Goal: Obtain resource: Download file/media

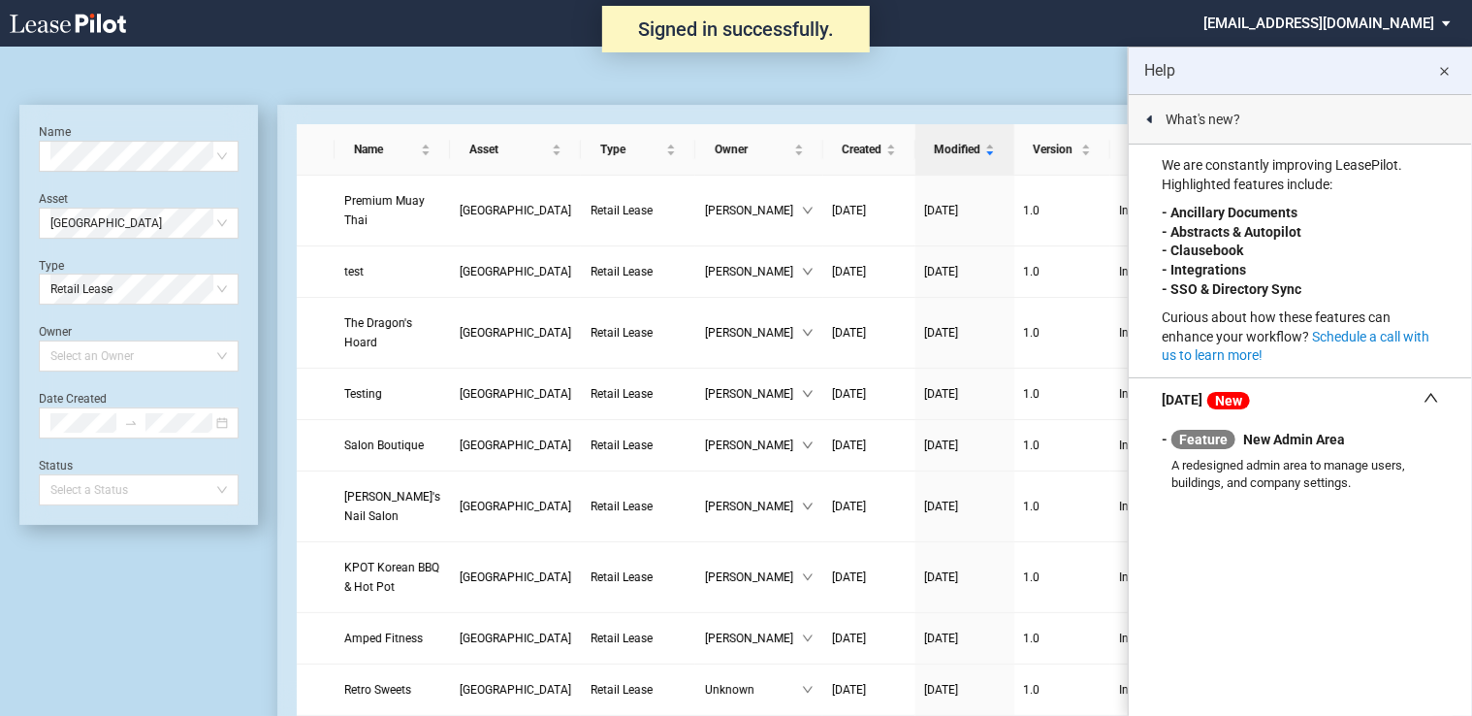
click at [1451, 66] on md-icon "close" at bounding box center [1444, 71] width 23 height 23
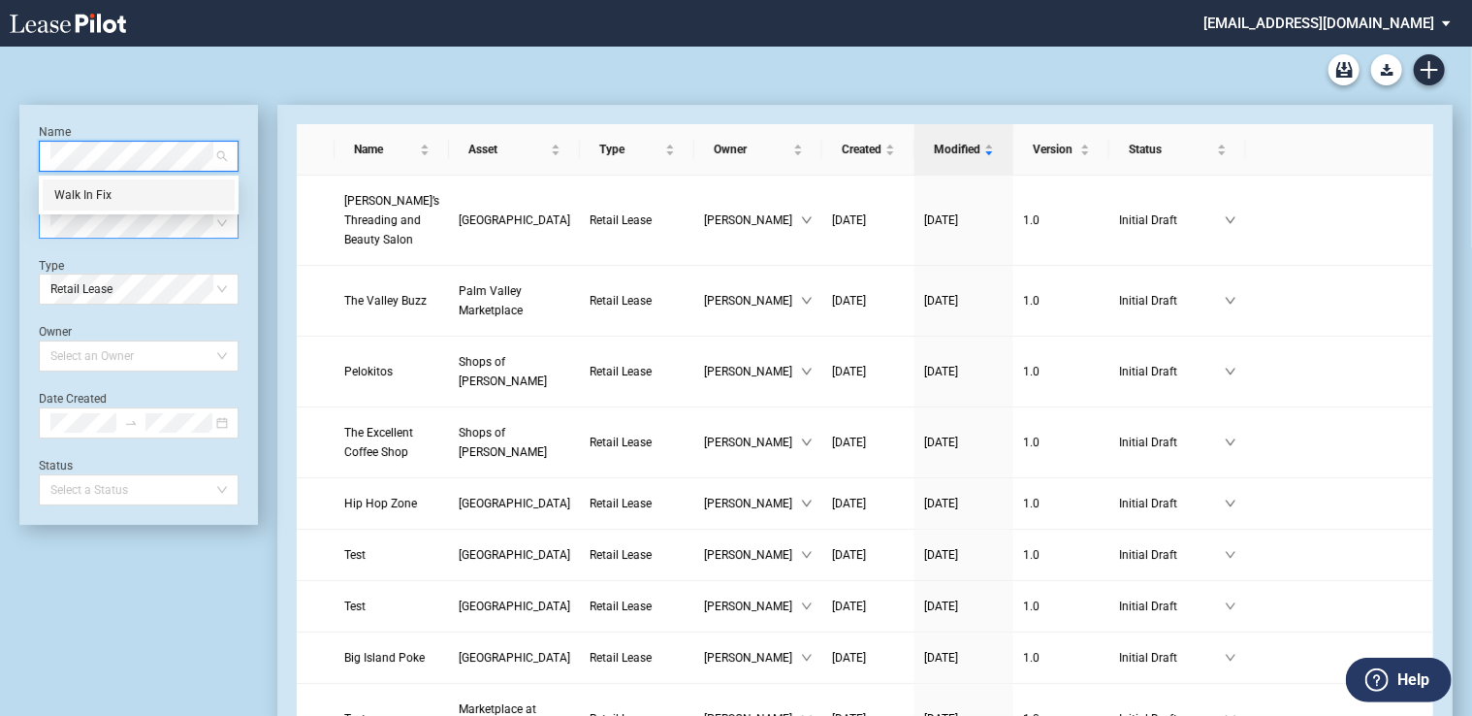
click at [176, 193] on div "Walk In Fix" at bounding box center [138, 194] width 169 height 19
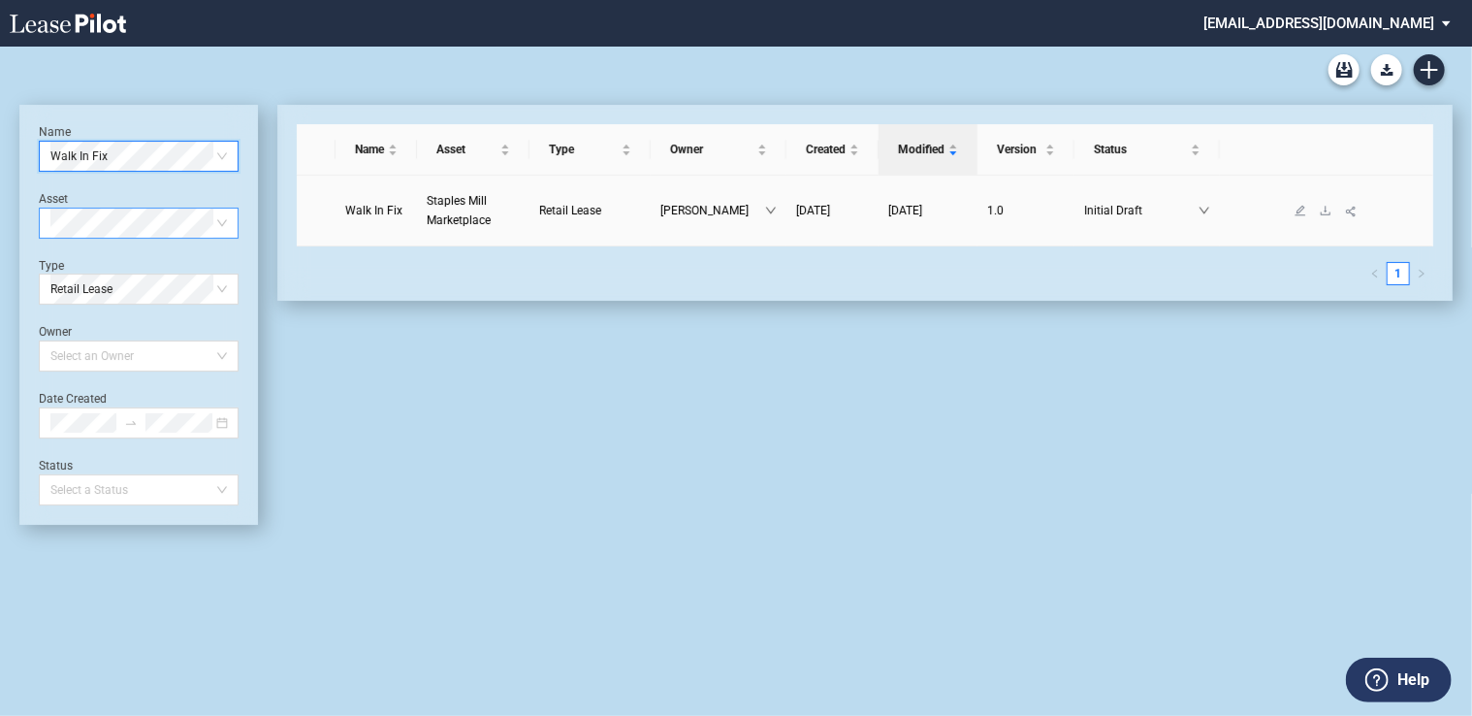
click at [441, 201] on span "Staples Mill Marketplace" at bounding box center [459, 210] width 64 height 33
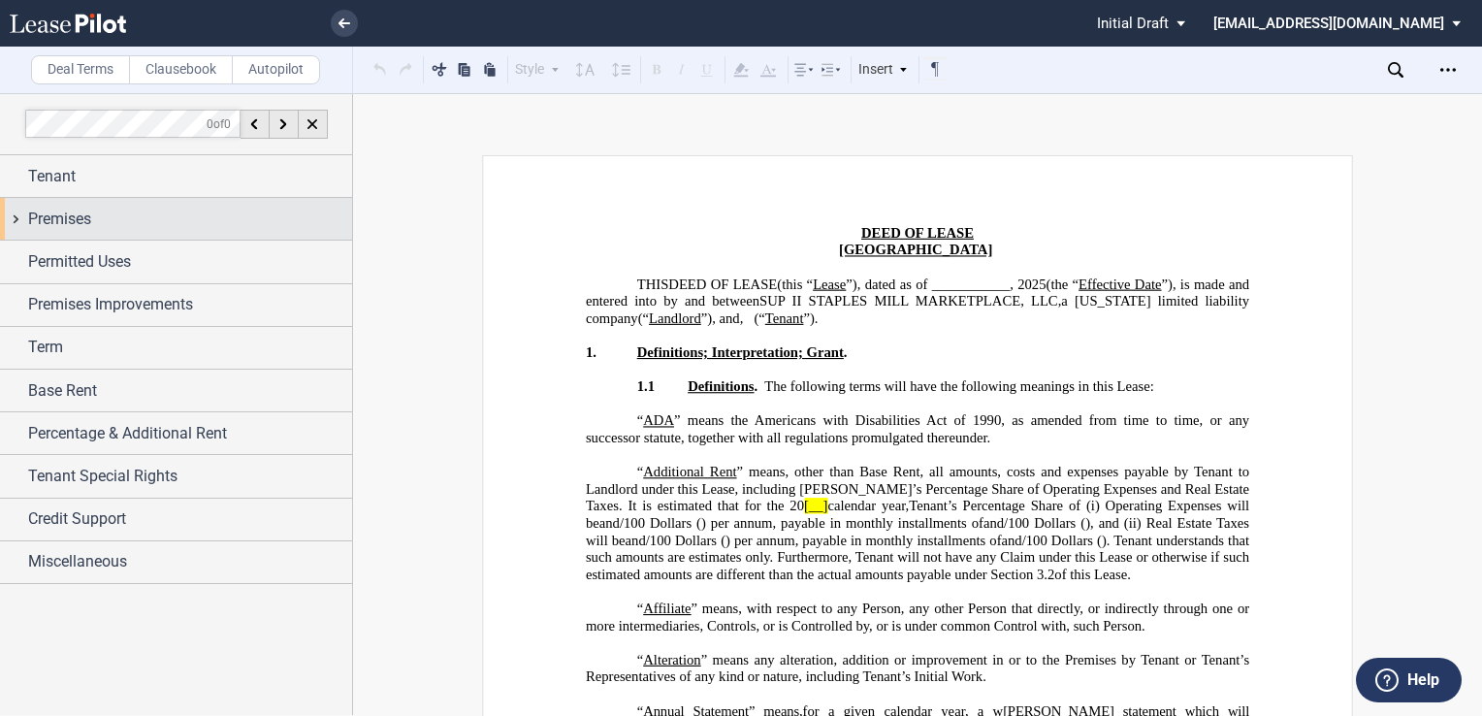
click at [200, 214] on div "Premises" at bounding box center [190, 218] width 324 height 23
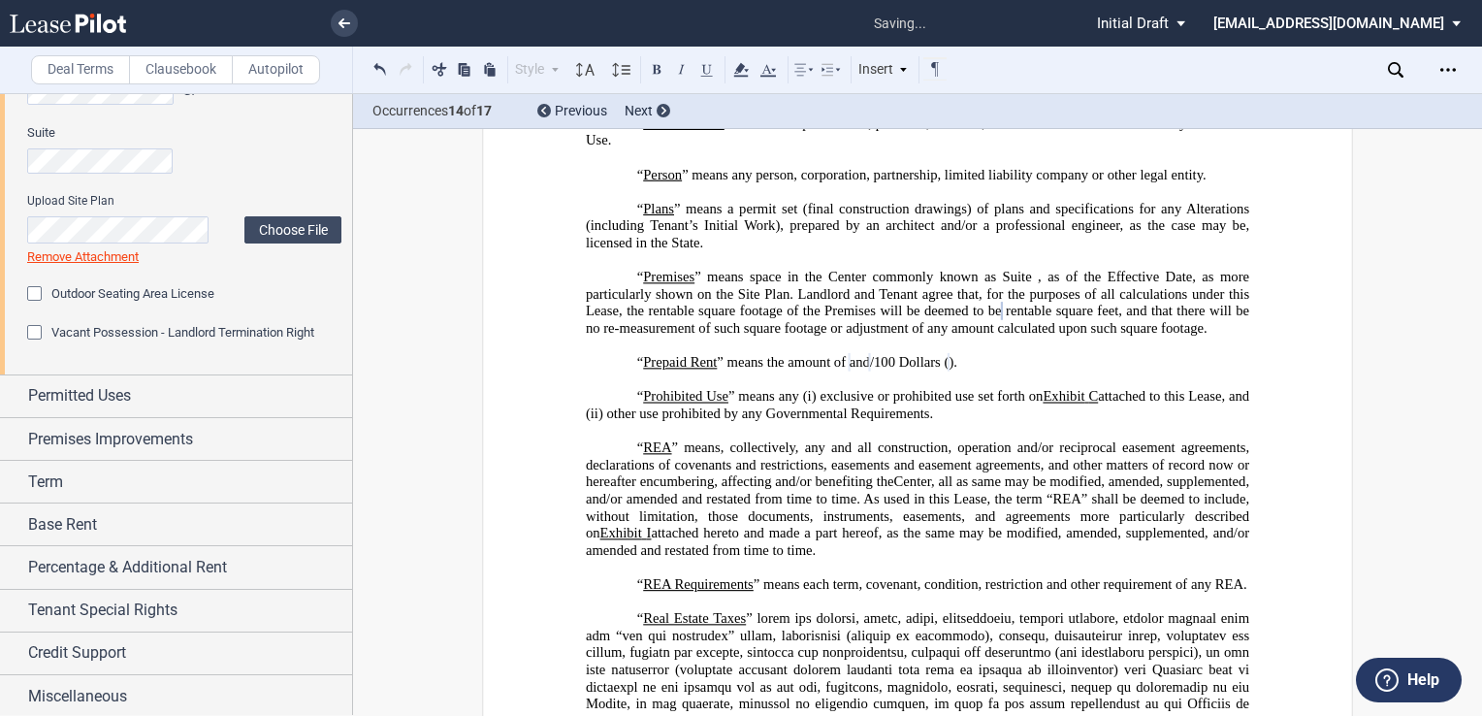
scroll to position [193, 0]
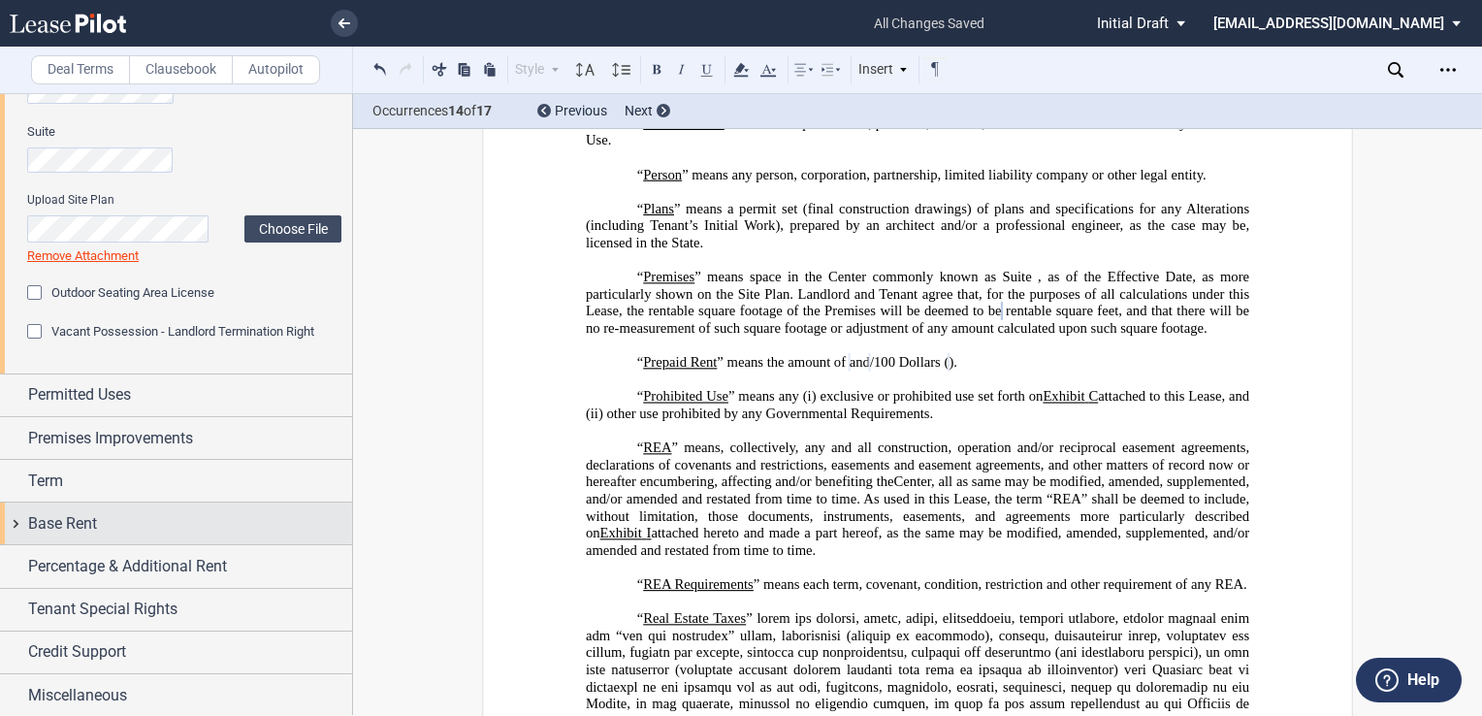
click at [70, 514] on span "Base Rent" at bounding box center [62, 523] width 69 height 23
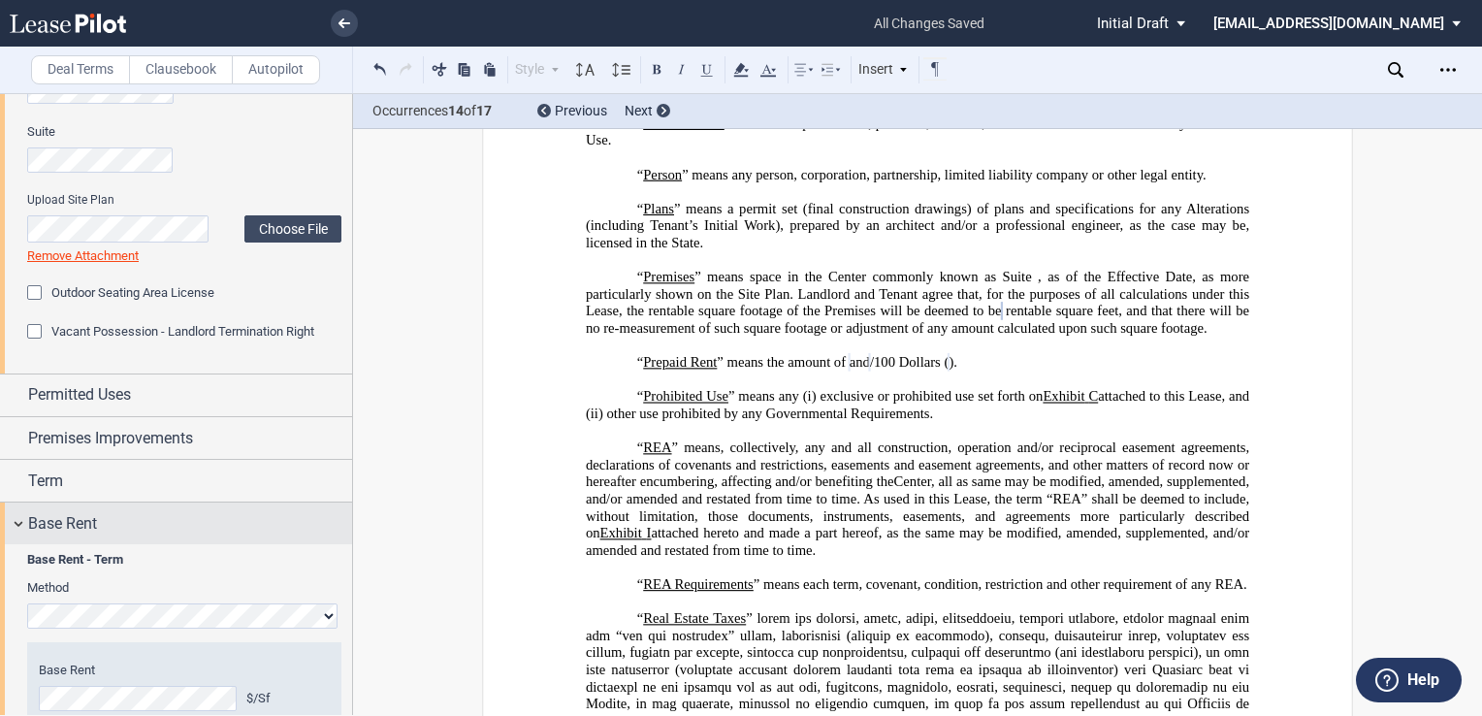
scroll to position [387, 0]
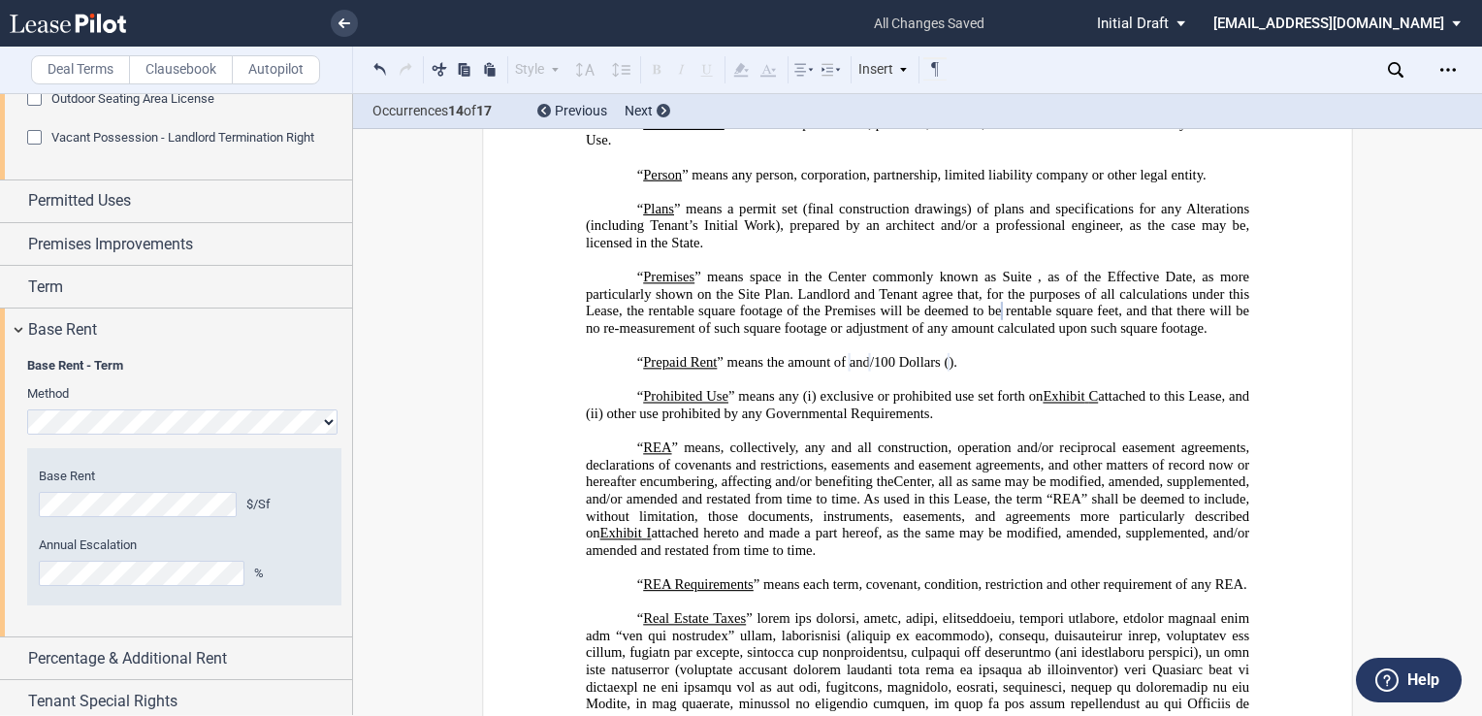
click at [18, 512] on div "Base Rent - Term Method Hide Year 1 $/Sf Year 2 $/Sf Year 3 $/Sf Year 4 $/Sf Ye…" at bounding box center [176, 493] width 352 height 286
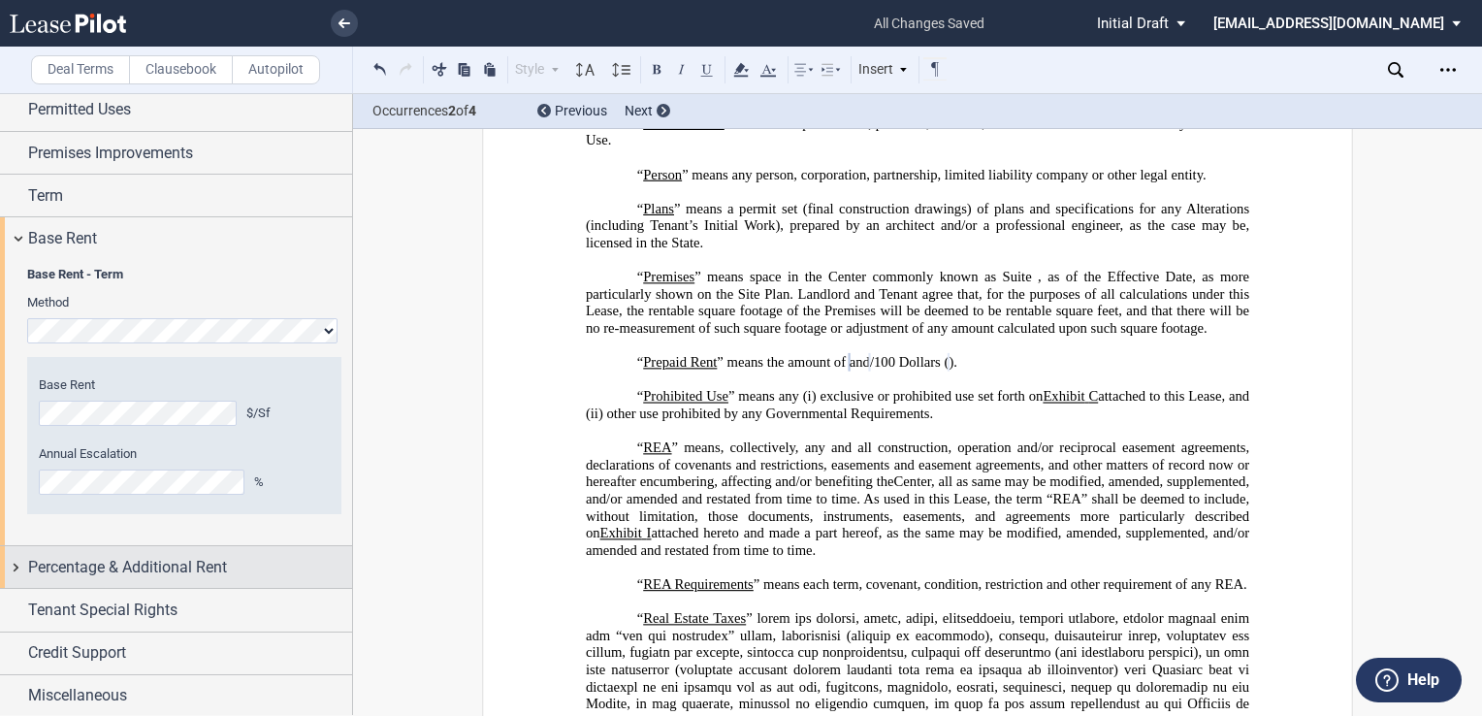
click at [171, 575] on span "Percentage & Additional Rent" at bounding box center [127, 567] width 199 height 23
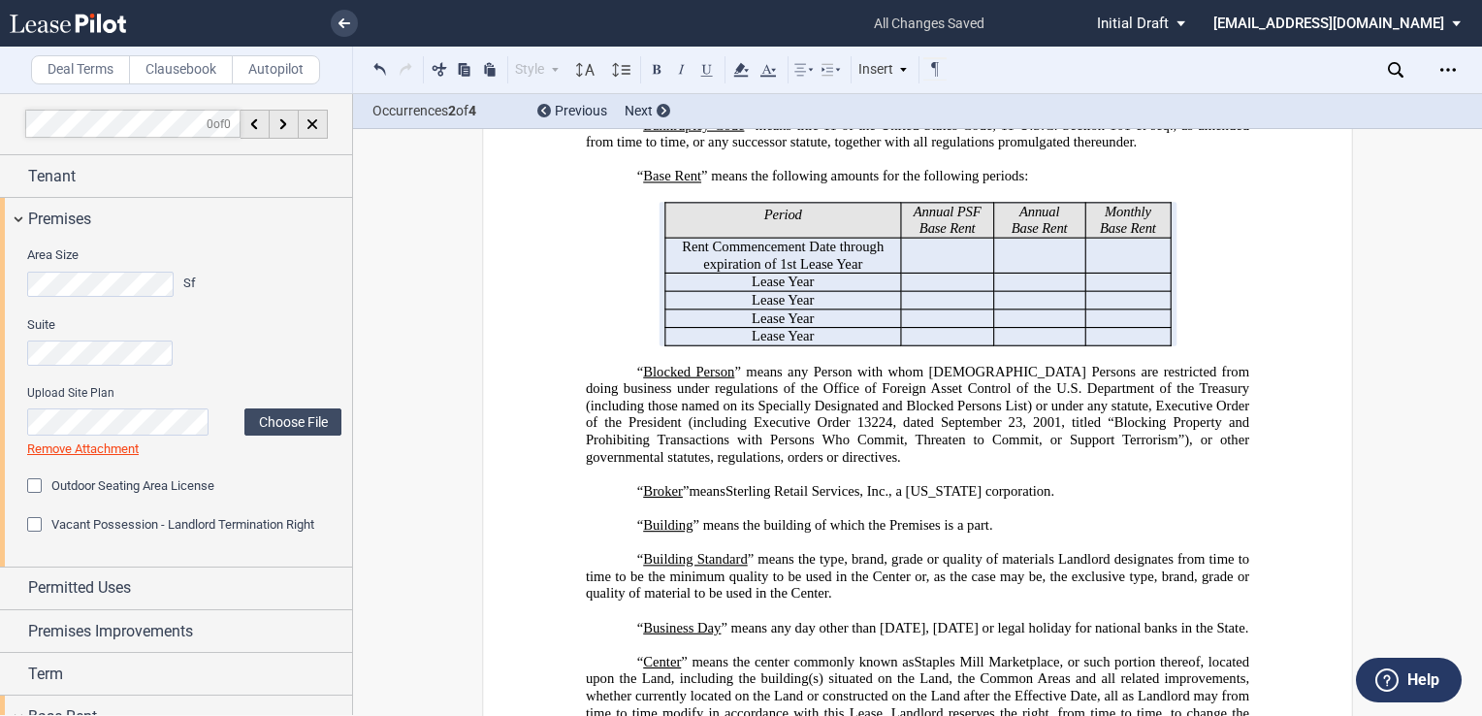
scroll to position [655, 0]
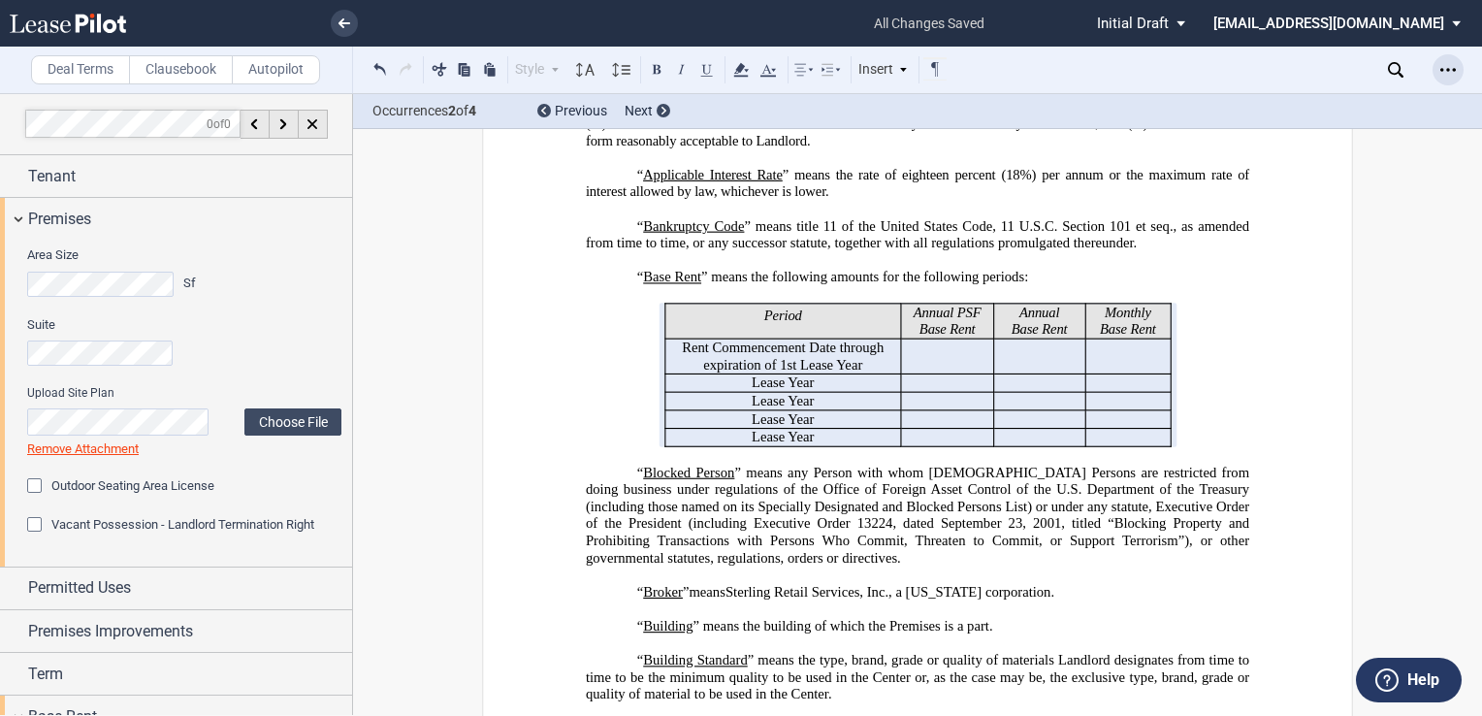
click at [1451, 64] on icon "Open Lease options menu" at bounding box center [1448, 70] width 16 height 16
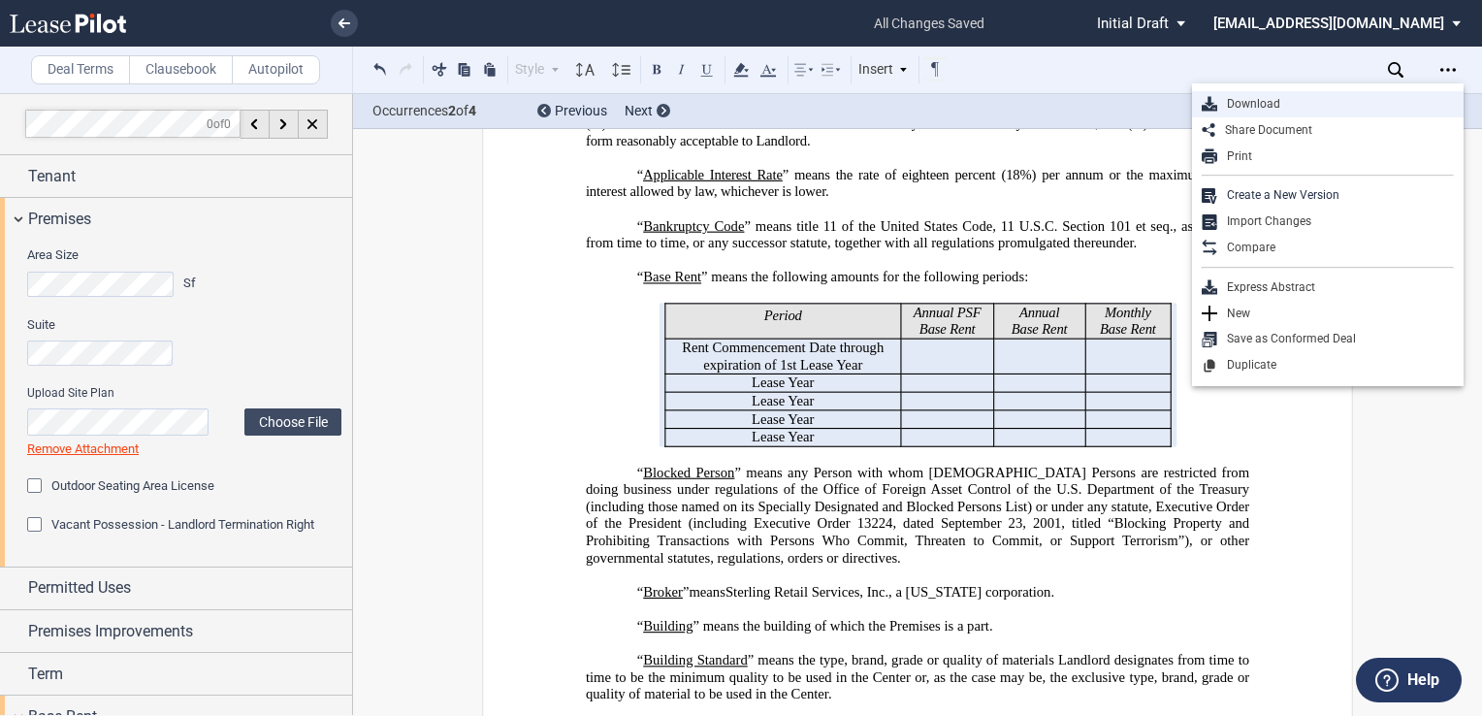
click at [1262, 96] on div "Download" at bounding box center [1335, 104] width 237 height 16
